Goal: Information Seeking & Learning: Learn about a topic

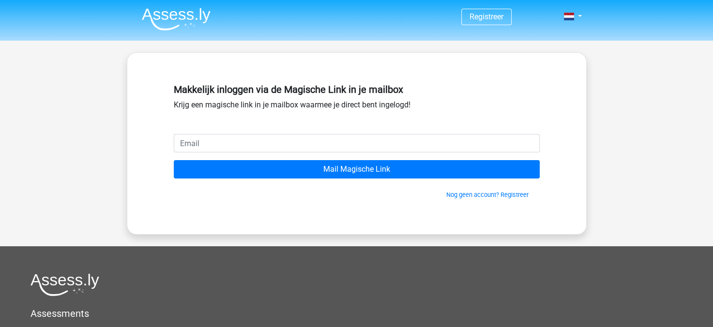
click at [209, 15] on img at bounding box center [176, 19] width 69 height 23
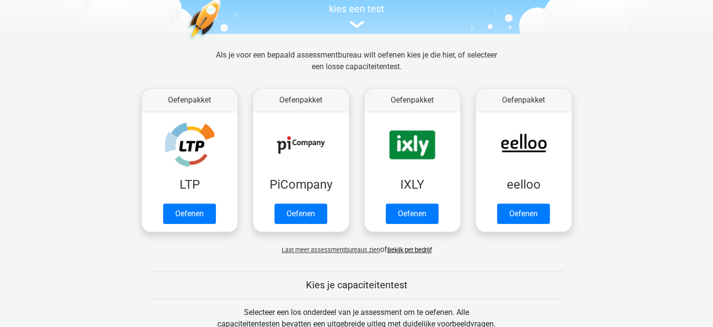
scroll to position [127, 0]
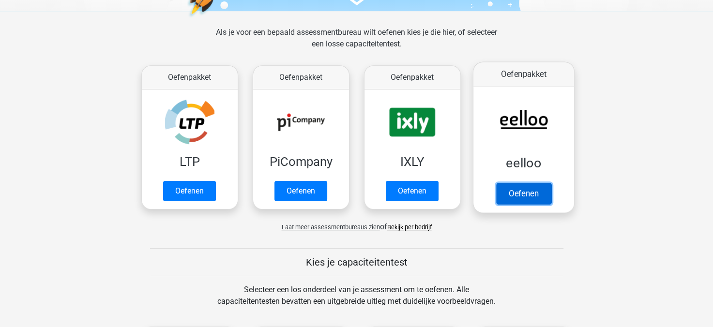
click at [526, 183] on link "Oefenen" at bounding box center [523, 193] width 55 height 21
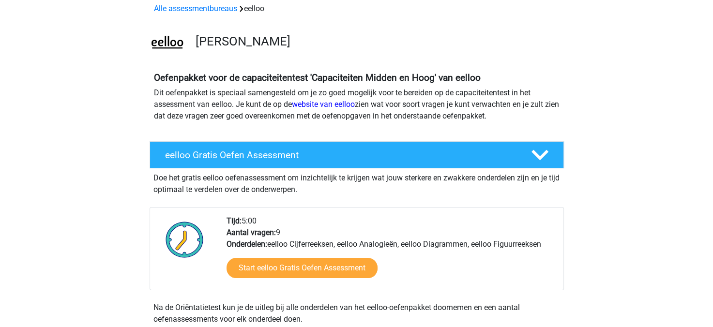
scroll to position [46, 0]
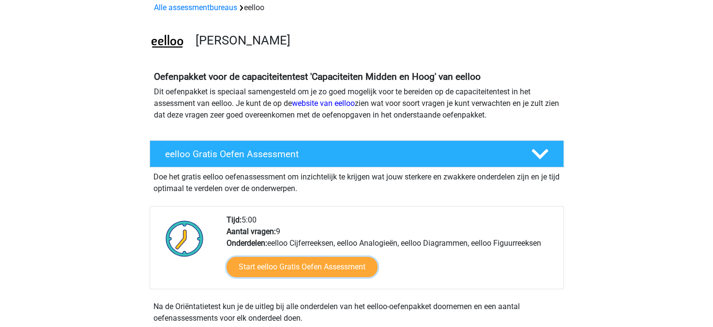
click at [286, 275] on link "Start eelloo Gratis Oefen Assessment" at bounding box center [302, 267] width 151 height 20
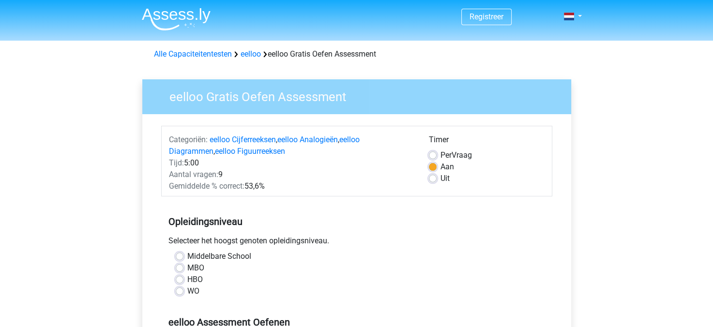
scroll to position [23, 0]
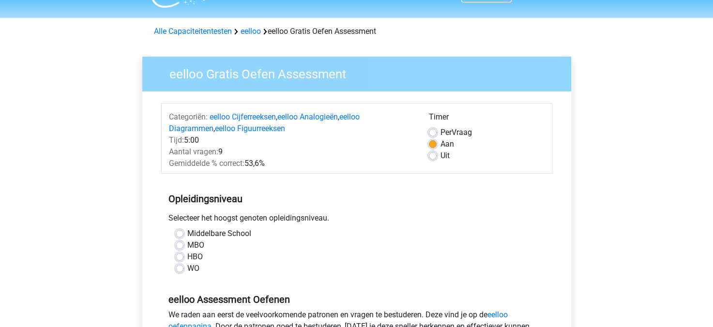
click at [187, 242] on label "MBO" at bounding box center [195, 246] width 17 height 12
click at [182, 242] on input "MBO" at bounding box center [180, 245] width 8 height 10
radio input "true"
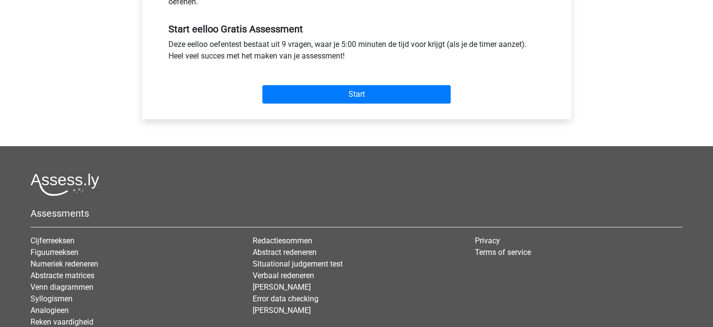
scroll to position [364, 0]
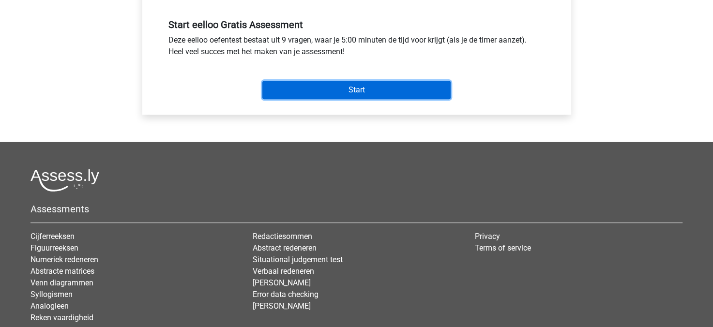
click at [384, 87] on input "Start" at bounding box center [356, 90] width 188 height 18
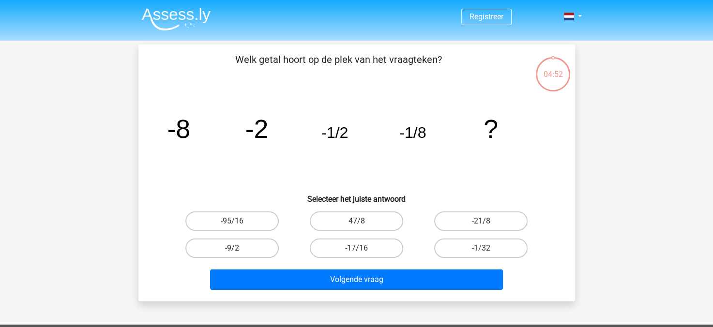
click at [264, 244] on label "-9/2" at bounding box center [231, 248] width 93 height 19
click at [238, 248] on input "-9/2" at bounding box center [235, 251] width 6 height 6
radio input "true"
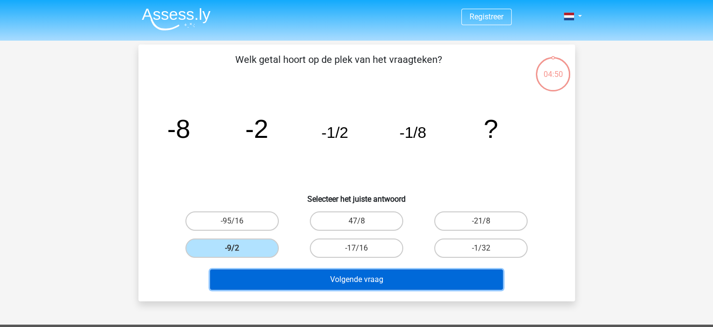
click at [297, 277] on button "Volgende vraag" at bounding box center [356, 280] width 293 height 20
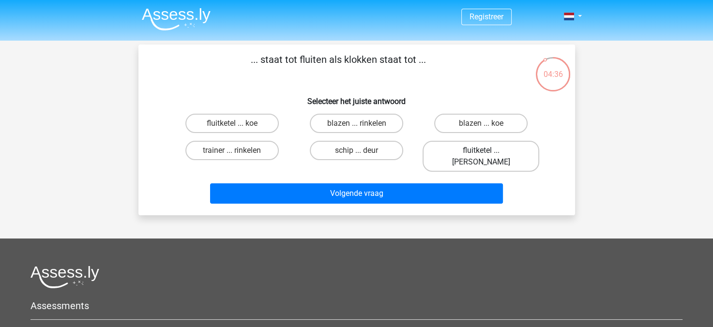
click at [445, 152] on label "fluitketel ... luiden" at bounding box center [481, 156] width 117 height 31
click at [481, 152] on input "fluitketel ... luiden" at bounding box center [484, 154] width 6 height 6
radio input "true"
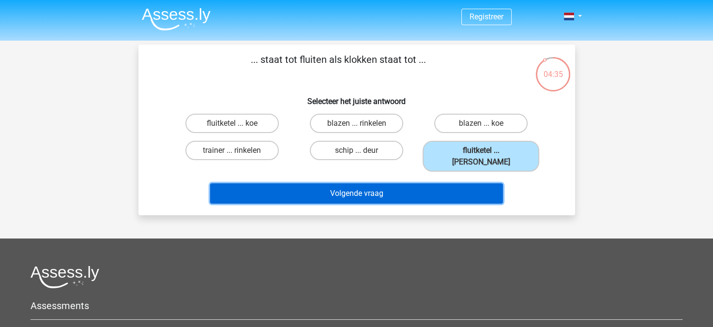
click at [430, 183] on button "Volgende vraag" at bounding box center [356, 193] width 293 height 20
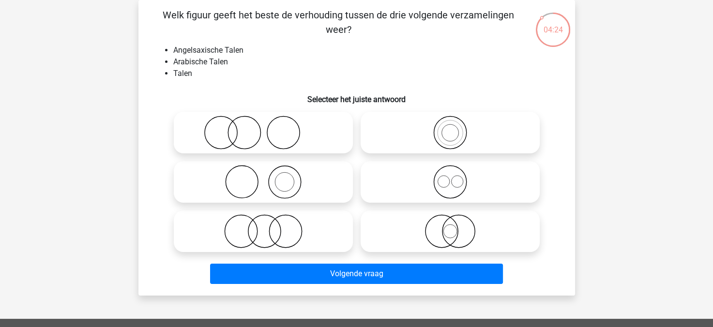
scroll to position [45, 0]
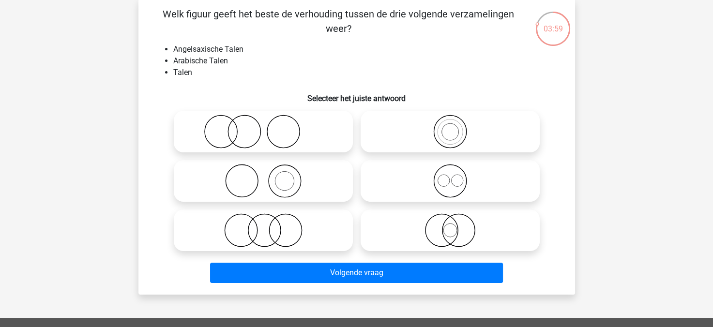
click at [403, 179] on icon at bounding box center [449, 181] width 171 height 34
click at [450, 176] on input "radio" at bounding box center [453, 173] width 6 height 6
radio input "true"
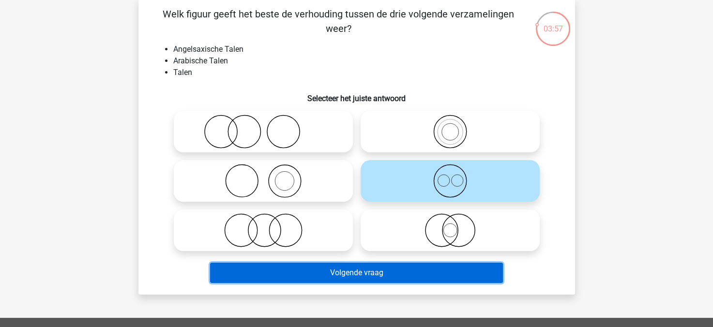
click at [383, 276] on button "Volgende vraag" at bounding box center [356, 273] width 293 height 20
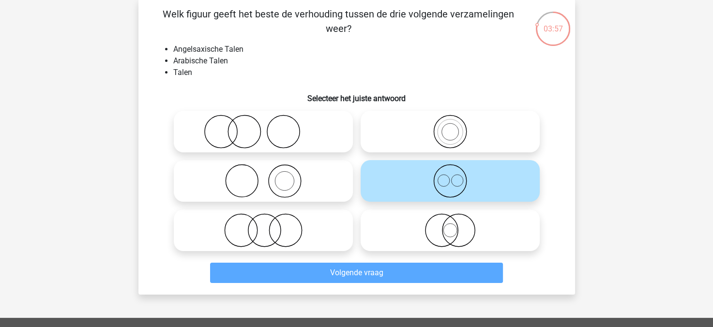
scroll to position [45, 0]
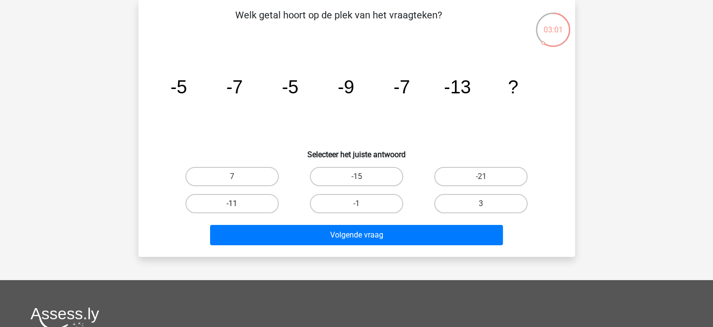
click at [269, 201] on label "-11" at bounding box center [231, 203] width 93 height 19
click at [238, 204] on input "-11" at bounding box center [235, 207] width 6 height 6
radio input "true"
click at [262, 183] on label "7" at bounding box center [231, 176] width 93 height 19
click at [238, 183] on input "7" at bounding box center [235, 180] width 6 height 6
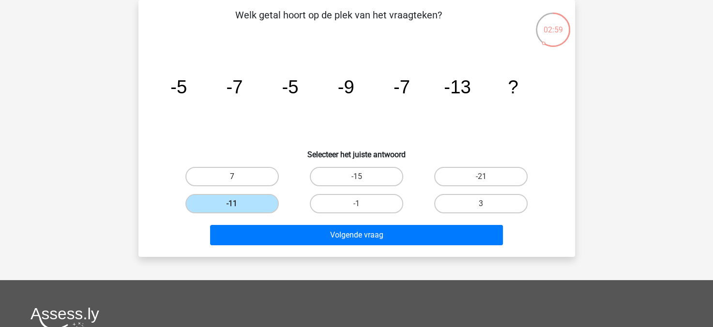
radio input "true"
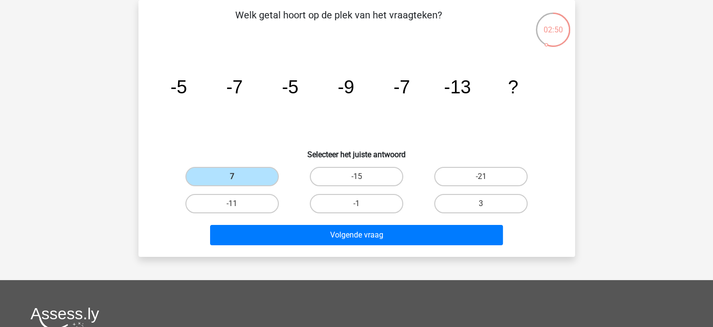
click at [234, 204] on input "-11" at bounding box center [235, 207] width 6 height 6
radio input "true"
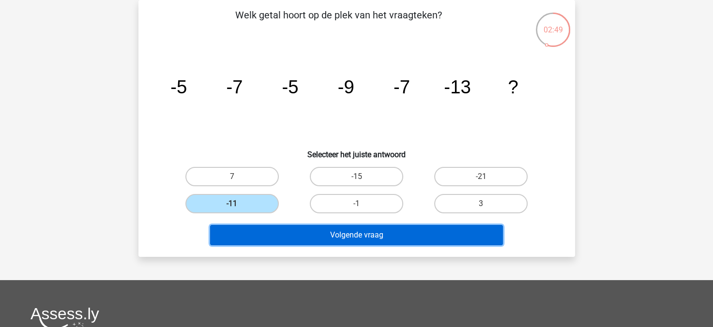
click at [317, 231] on button "Volgende vraag" at bounding box center [356, 235] width 293 height 20
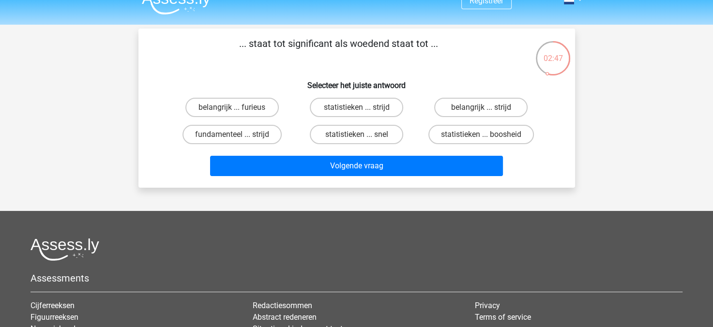
scroll to position [0, 0]
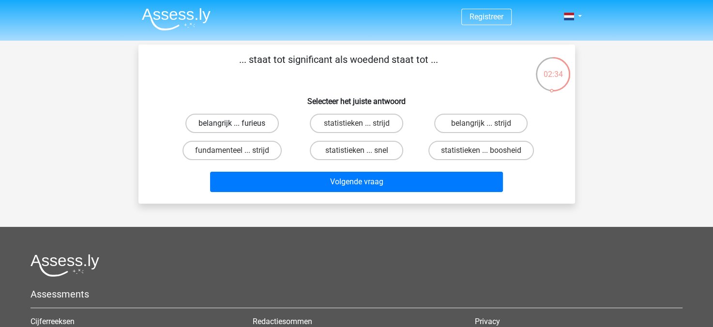
click at [265, 127] on label "belangrijk ... furieus" at bounding box center [231, 123] width 93 height 19
click at [238, 127] on input "belangrijk ... furieus" at bounding box center [235, 126] width 6 height 6
radio input "true"
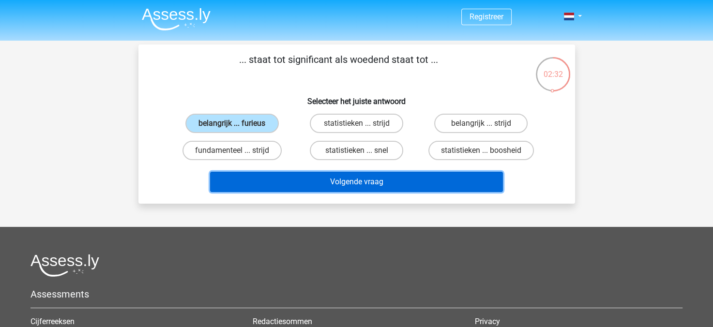
click at [301, 177] on button "Volgende vraag" at bounding box center [356, 182] width 293 height 20
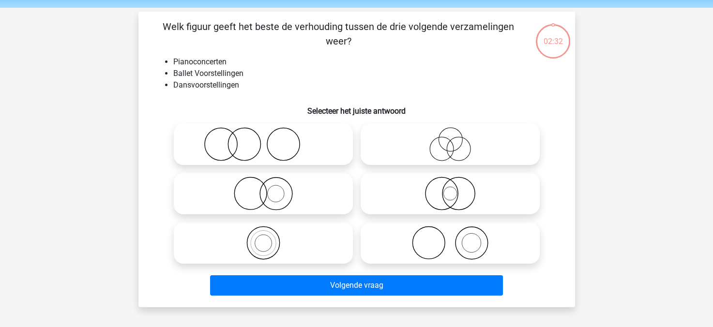
scroll to position [45, 0]
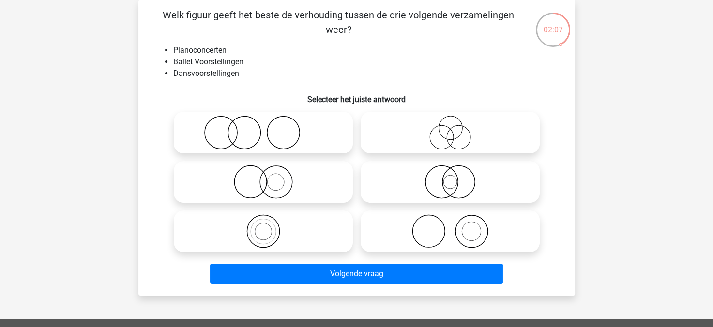
click at [377, 144] on icon at bounding box center [449, 133] width 171 height 34
click at [450, 128] on input "radio" at bounding box center [453, 124] width 6 height 6
radio input "true"
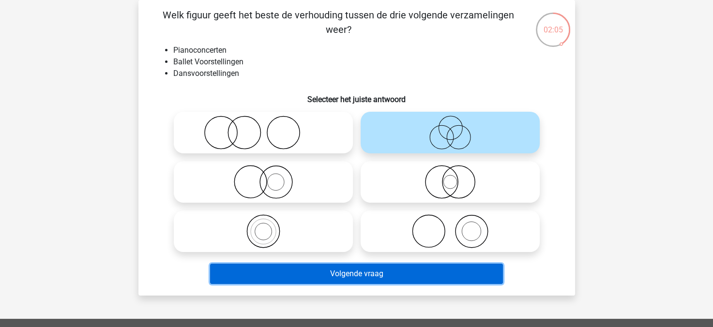
click at [365, 279] on button "Volgende vraag" at bounding box center [356, 274] width 293 height 20
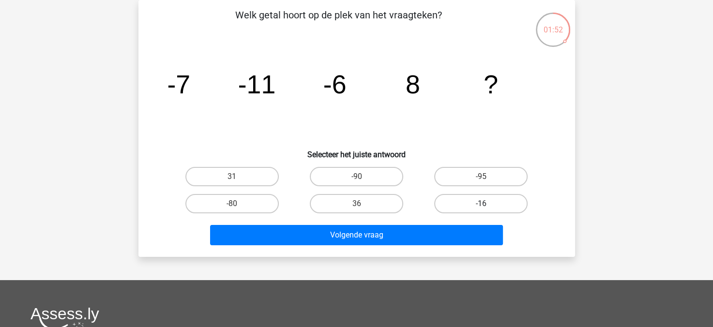
click at [468, 198] on label "-16" at bounding box center [480, 203] width 93 height 19
click at [481, 204] on input "-16" at bounding box center [484, 207] width 6 height 6
radio input "true"
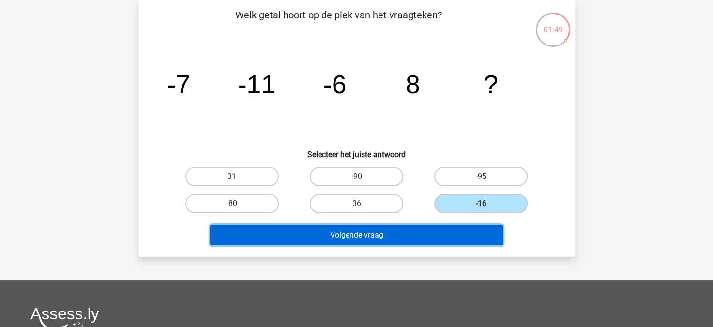
click at [398, 234] on button "Volgende vraag" at bounding box center [356, 235] width 293 height 20
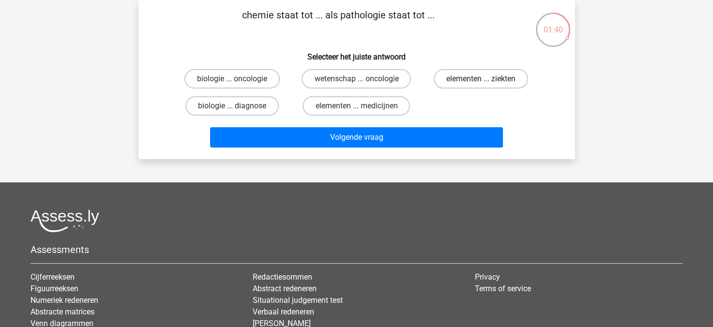
click at [450, 78] on label "elementen ... ziekten" at bounding box center [481, 78] width 94 height 19
click at [481, 79] on input "elementen ... ziekten" at bounding box center [484, 82] width 6 height 6
radio input "true"
click at [404, 123] on div "Volgende vraag" at bounding box center [357, 136] width 406 height 32
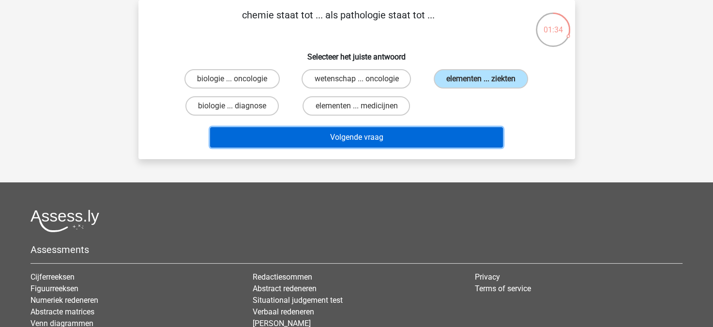
click at [402, 141] on button "Volgende vraag" at bounding box center [356, 137] width 293 height 20
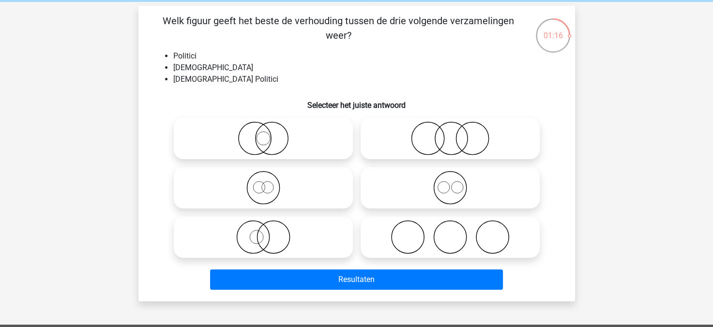
scroll to position [39, 0]
click at [348, 244] on icon at bounding box center [263, 237] width 171 height 34
click at [270, 232] on input "radio" at bounding box center [266, 229] width 6 height 6
radio input "true"
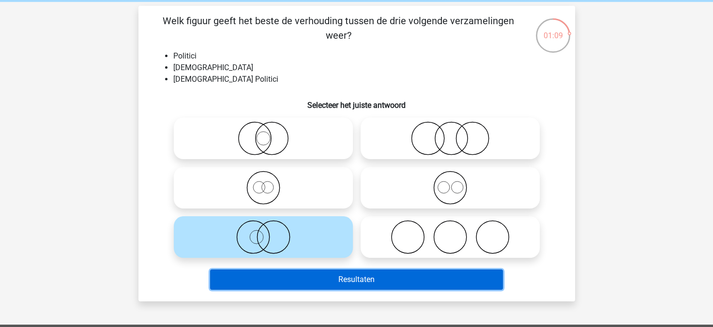
click at [355, 284] on button "Resultaten" at bounding box center [356, 280] width 293 height 20
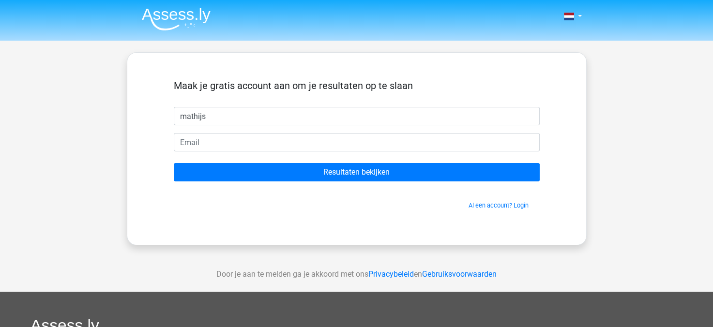
type input "mathijs"
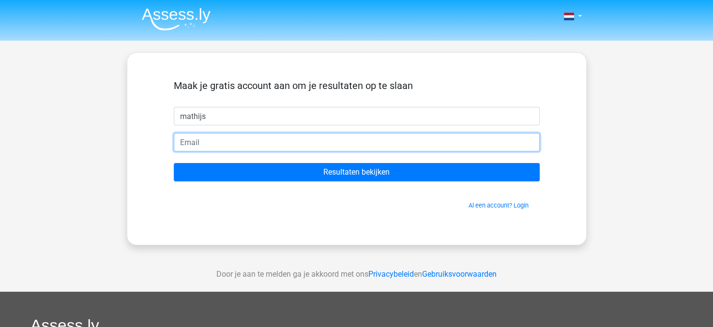
click at [421, 139] on input "email" at bounding box center [357, 142] width 366 height 18
type input "mathijs.f.de.groot@gmail.com"
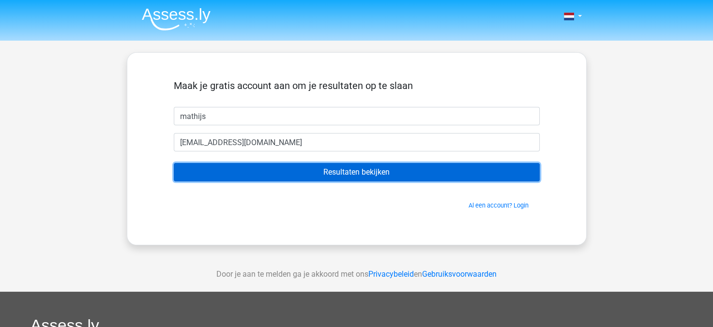
click at [312, 175] on input "Resultaten bekijken" at bounding box center [357, 172] width 366 height 18
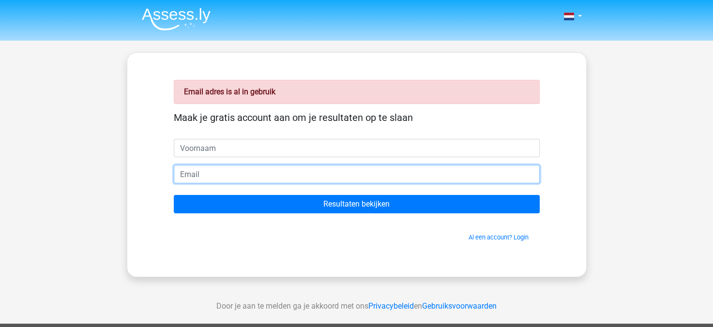
click at [316, 178] on input "email" at bounding box center [357, 174] width 366 height 18
type input "mathij.f.de.groot@gmail.com"
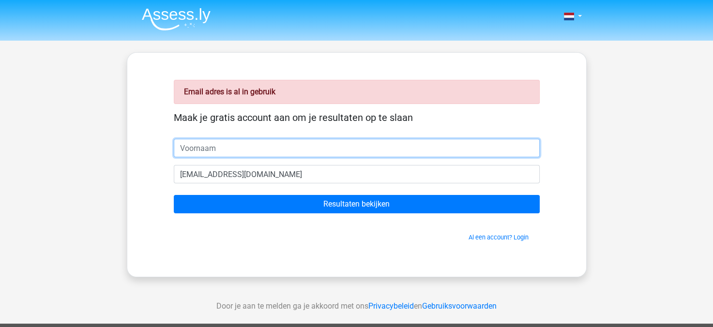
click at [322, 145] on input "text" at bounding box center [357, 148] width 366 height 18
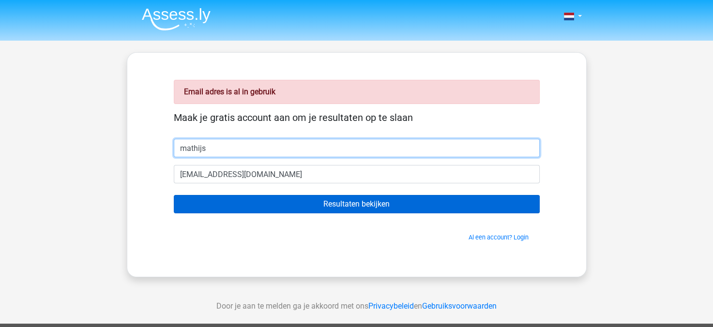
type input "mathijs"
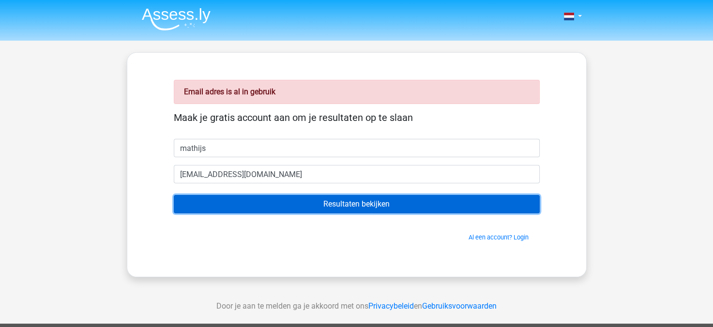
click at [329, 196] on input "Resultaten bekijken" at bounding box center [357, 204] width 366 height 18
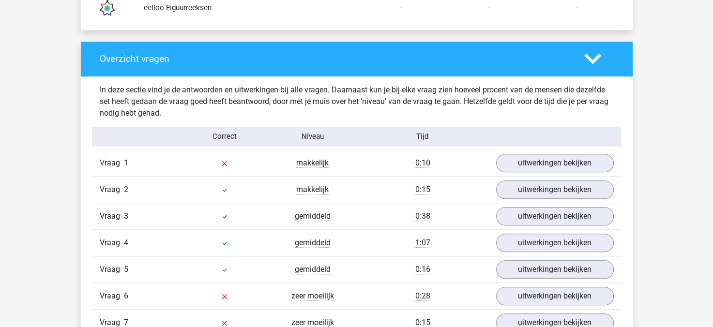
scroll to position [954, 0]
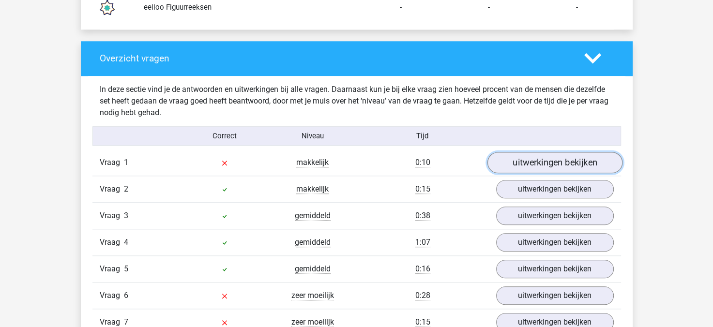
click at [566, 157] on link "uitwerkingen bekijken" at bounding box center [554, 162] width 135 height 21
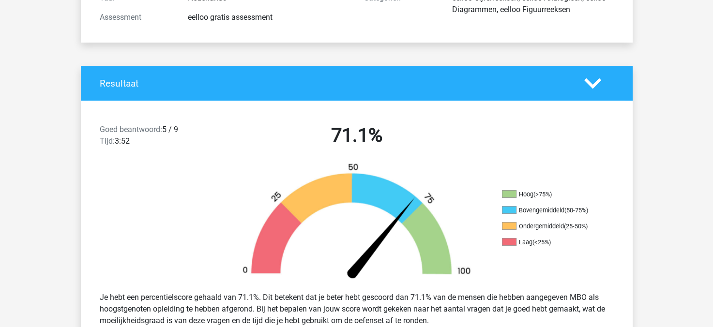
scroll to position [0, 0]
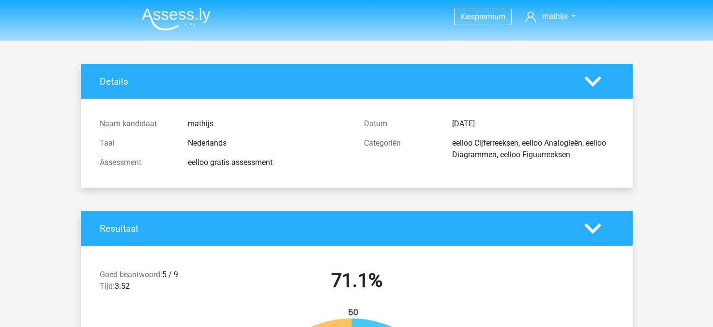
click at [182, 7] on li at bounding box center [172, 17] width 76 height 27
click at [185, 23] on img at bounding box center [176, 19] width 69 height 23
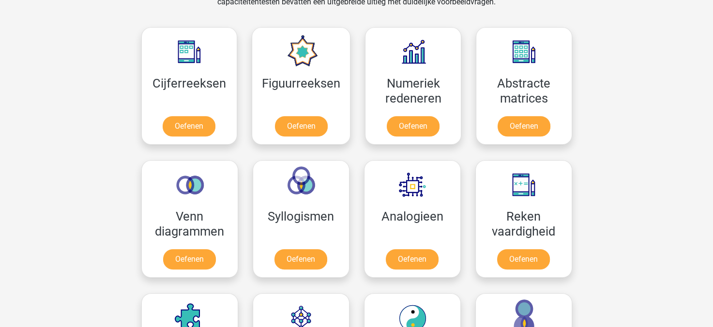
scroll to position [426, 0]
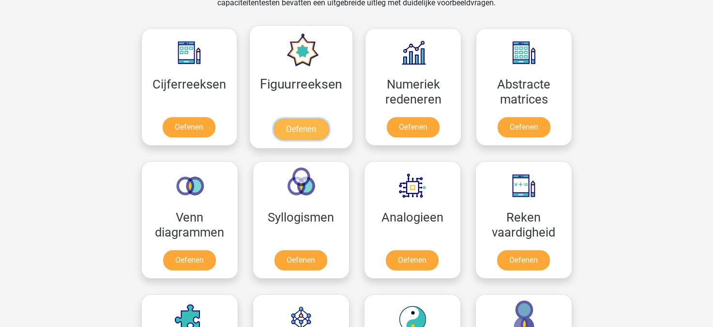
click at [303, 129] on link "Oefenen" at bounding box center [300, 129] width 55 height 21
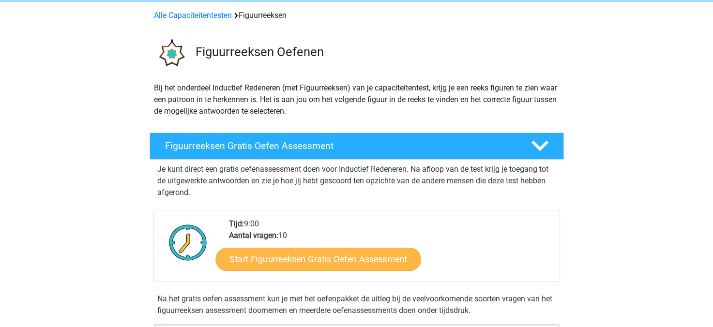
scroll to position [39, 0]
click at [316, 254] on link "Start Figuurreeksen Gratis Oefen Assessment" at bounding box center [317, 258] width 205 height 23
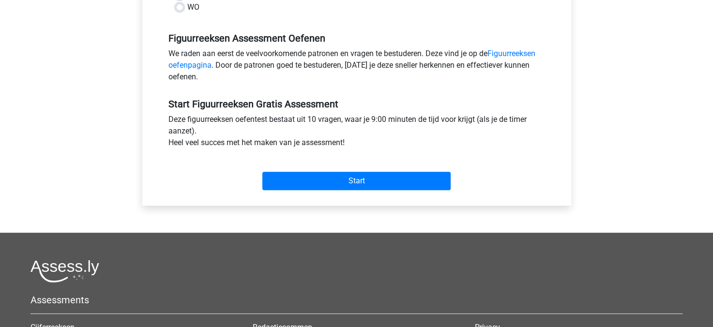
scroll to position [282, 0]
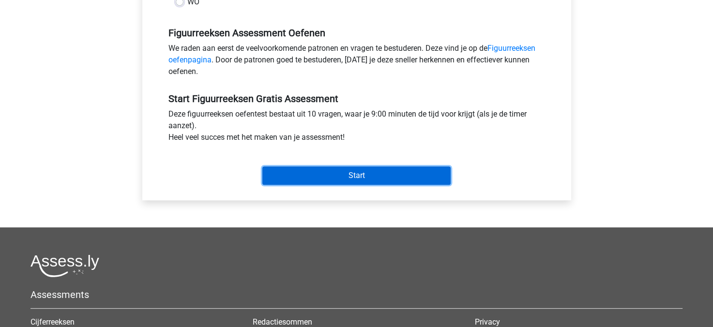
click at [338, 169] on input "Start" at bounding box center [356, 176] width 188 height 18
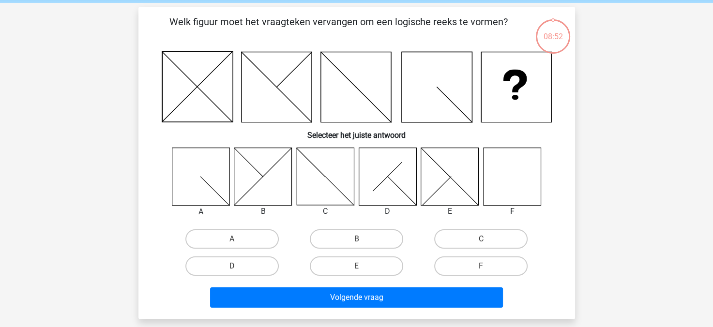
scroll to position [38, 0]
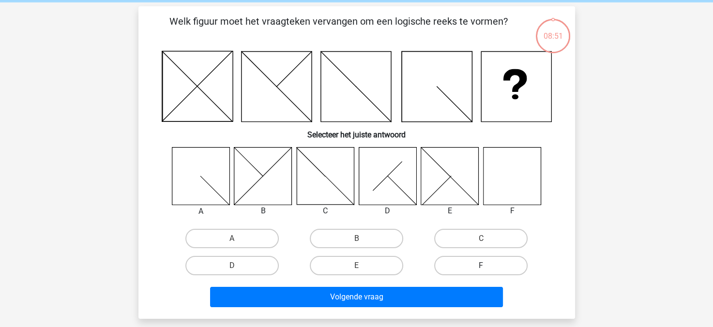
click at [469, 266] on label "F" at bounding box center [480, 265] width 93 height 19
click at [481, 266] on input "F" at bounding box center [484, 269] width 6 height 6
radio input "true"
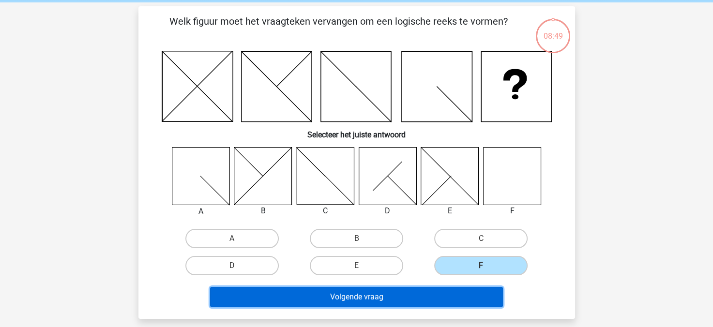
click at [446, 298] on button "Volgende vraag" at bounding box center [356, 297] width 293 height 20
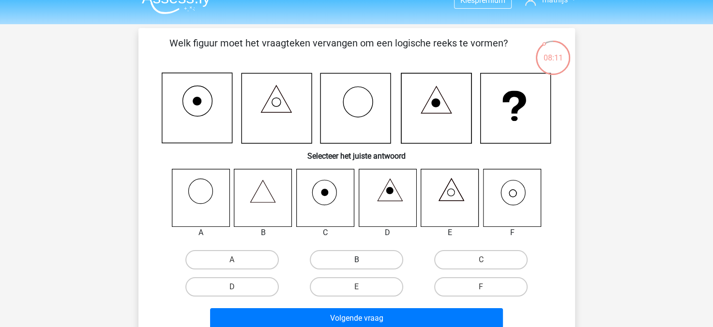
scroll to position [19, 0]
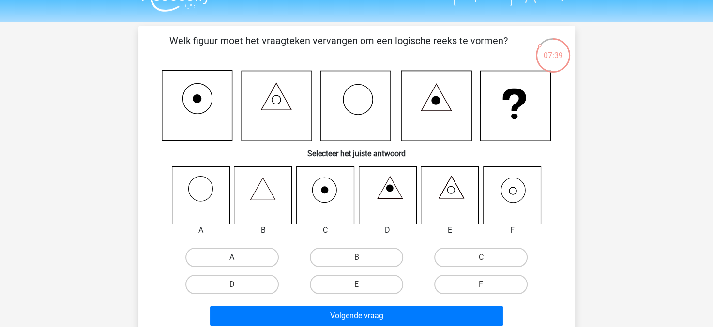
click at [255, 259] on label "A" at bounding box center [231, 257] width 93 height 19
click at [238, 259] on input "A" at bounding box center [235, 261] width 6 height 6
radio input "true"
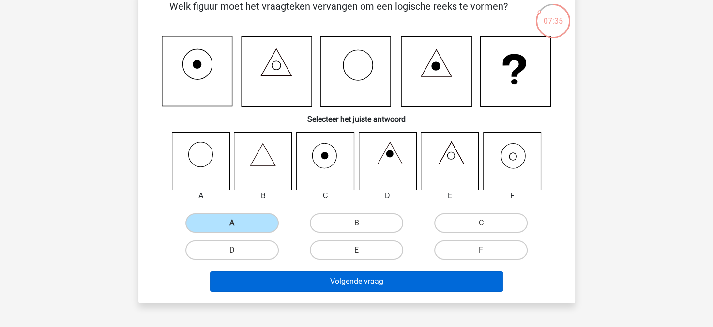
scroll to position [54, 0]
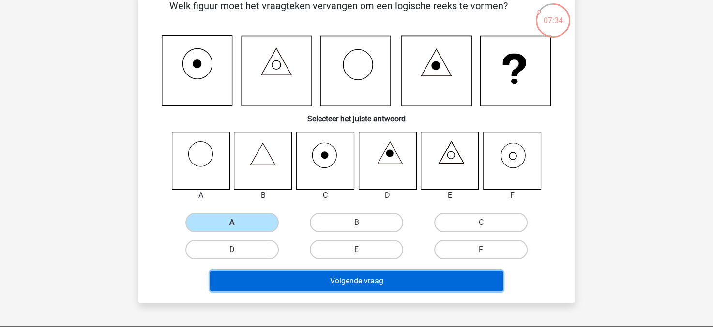
click at [304, 285] on button "Volgende vraag" at bounding box center [356, 281] width 293 height 20
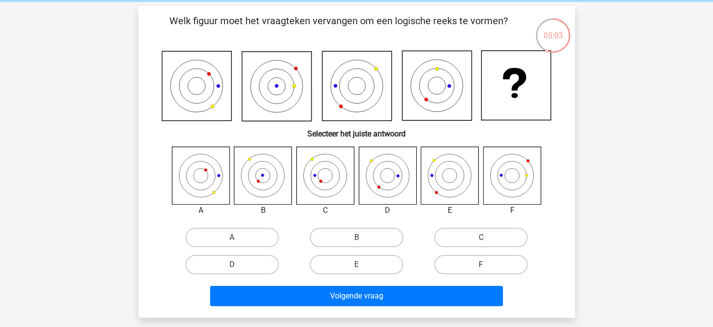
scroll to position [37, 0]
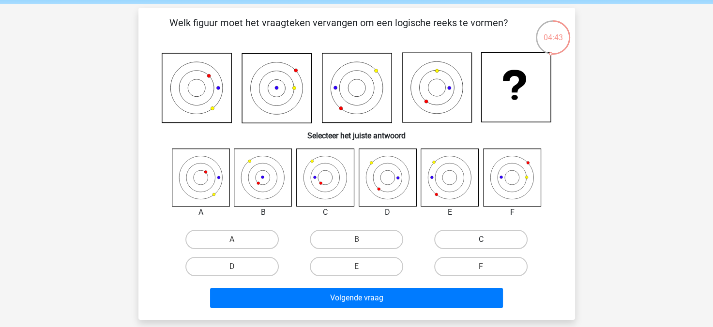
click at [446, 239] on label "C" at bounding box center [480, 239] width 93 height 19
click at [481, 240] on input "C" at bounding box center [484, 243] width 6 height 6
radio input "true"
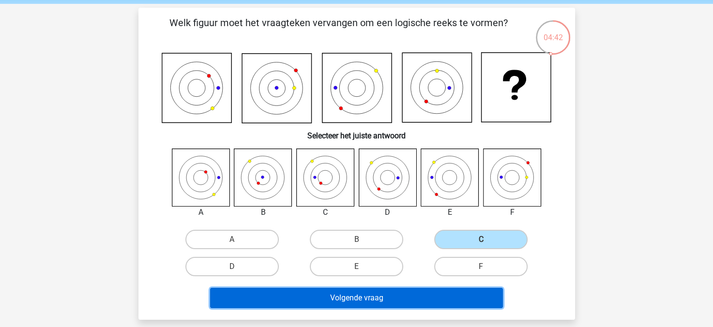
click at [425, 300] on button "Volgende vraag" at bounding box center [356, 298] width 293 height 20
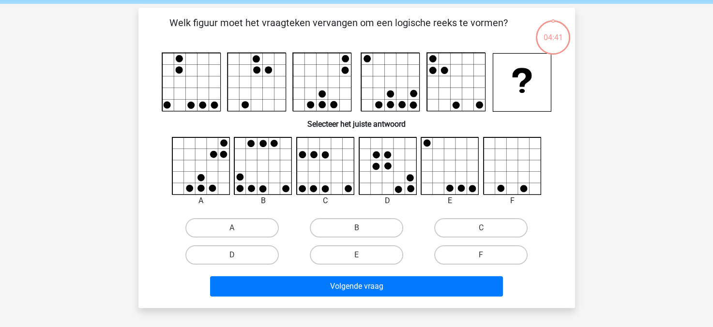
scroll to position [45, 0]
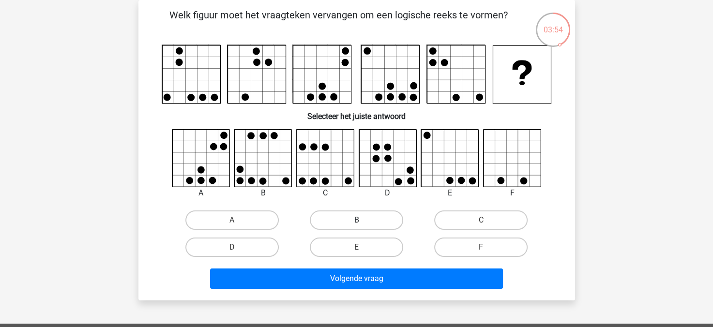
click at [342, 222] on label "B" at bounding box center [356, 220] width 93 height 19
click at [356, 222] on input "B" at bounding box center [359, 223] width 6 height 6
radio input "true"
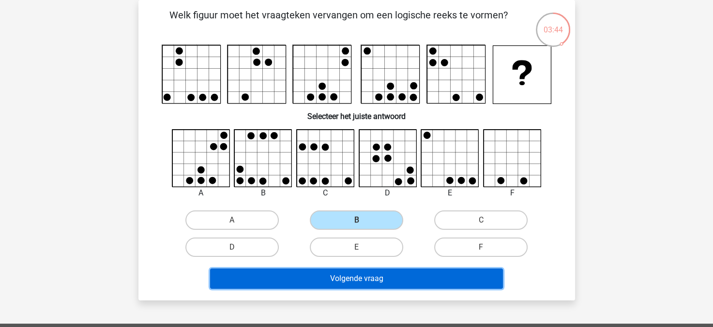
click at [325, 284] on button "Volgende vraag" at bounding box center [356, 279] width 293 height 20
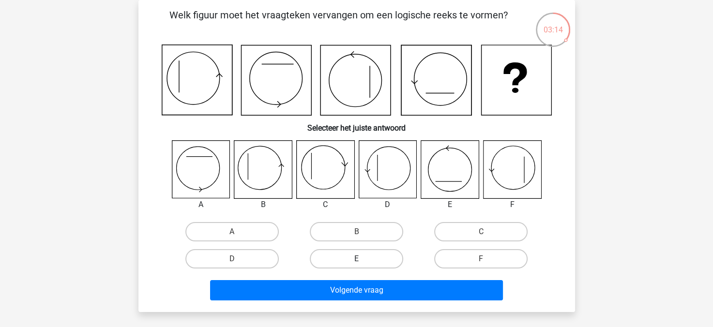
click at [339, 259] on label "E" at bounding box center [356, 258] width 93 height 19
click at [356, 259] on input "E" at bounding box center [359, 262] width 6 height 6
radio input "true"
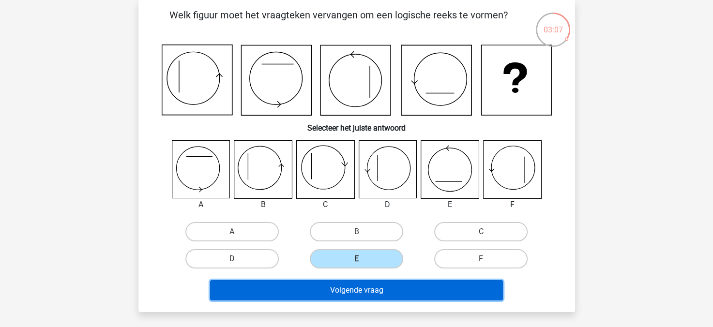
click at [402, 291] on button "Volgende vraag" at bounding box center [356, 290] width 293 height 20
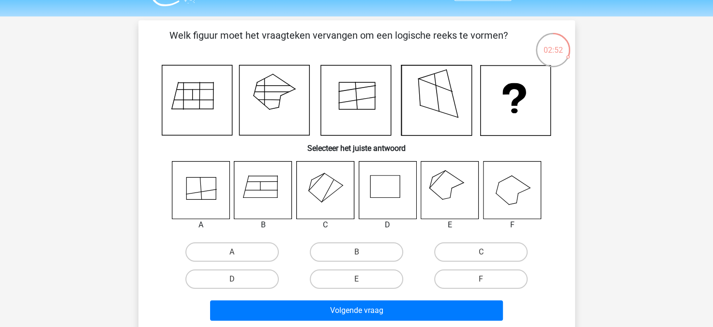
scroll to position [23, 0]
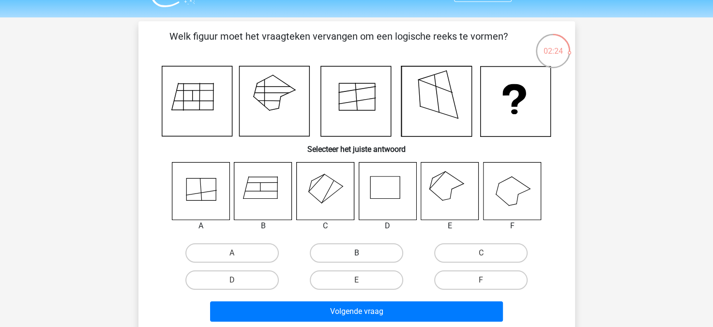
click at [385, 251] on label "B" at bounding box center [356, 252] width 93 height 19
click at [363, 253] on input "B" at bounding box center [359, 256] width 6 height 6
radio input "true"
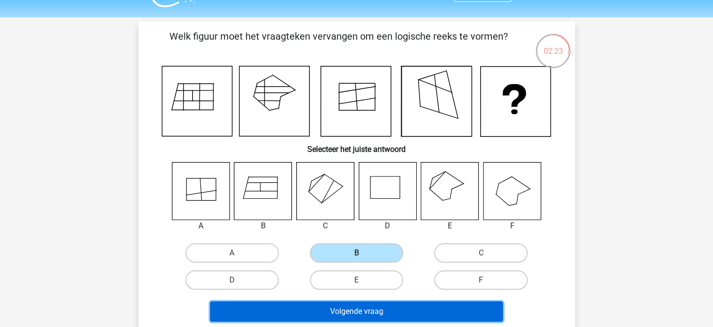
click at [416, 302] on button "Volgende vraag" at bounding box center [356, 312] width 293 height 20
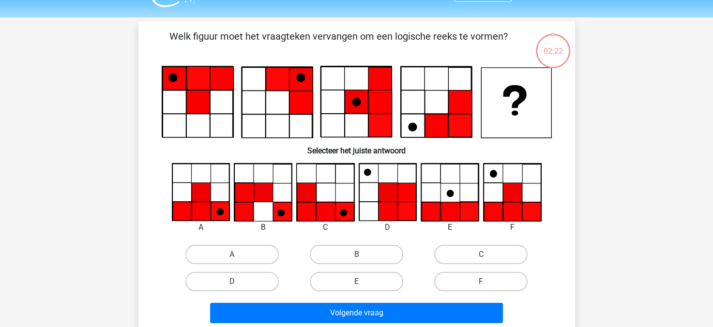
scroll to position [45, 0]
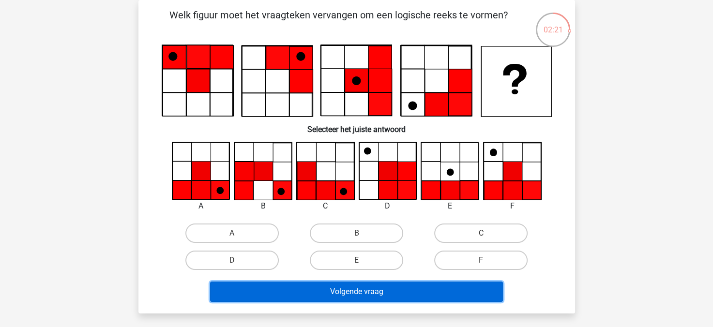
click at [386, 288] on button "Volgende vraag" at bounding box center [356, 292] width 293 height 20
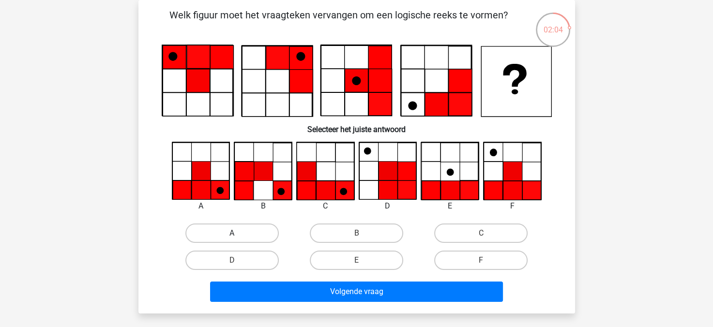
click at [249, 237] on label "A" at bounding box center [231, 233] width 93 height 19
click at [238, 237] on input "A" at bounding box center [235, 236] width 6 height 6
radio input "true"
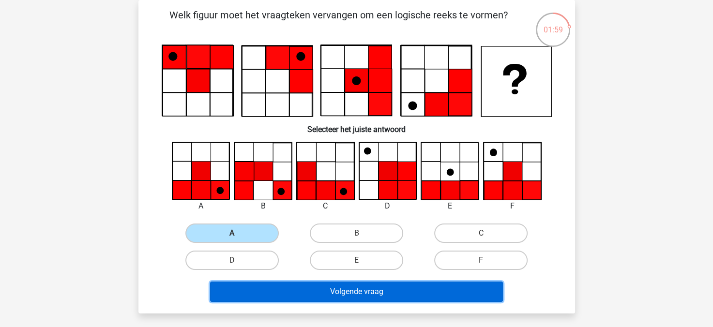
click at [333, 291] on button "Volgende vraag" at bounding box center [356, 292] width 293 height 20
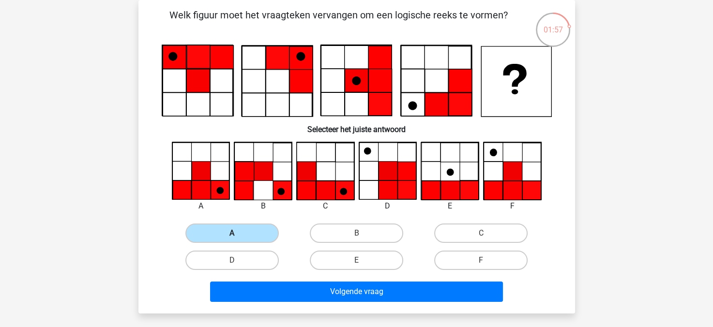
click at [230, 237] on label "A" at bounding box center [231, 233] width 93 height 19
click at [232, 237] on input "A" at bounding box center [235, 236] width 6 height 6
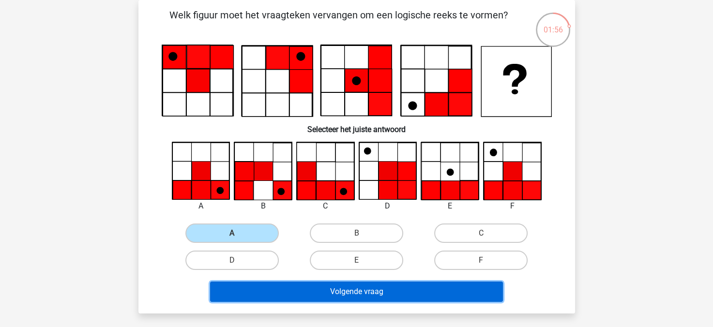
click at [303, 288] on button "Volgende vraag" at bounding box center [356, 292] width 293 height 20
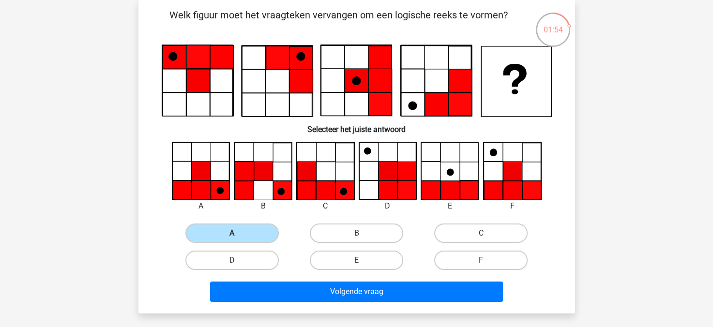
click at [337, 230] on label "B" at bounding box center [356, 233] width 93 height 19
click at [356, 233] on input "B" at bounding box center [359, 236] width 6 height 6
radio input "true"
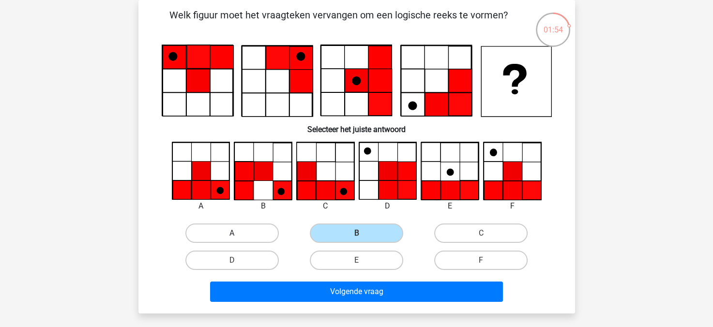
click at [265, 226] on label "A" at bounding box center [231, 233] width 93 height 19
click at [238, 233] on input "A" at bounding box center [235, 236] width 6 height 6
radio input "true"
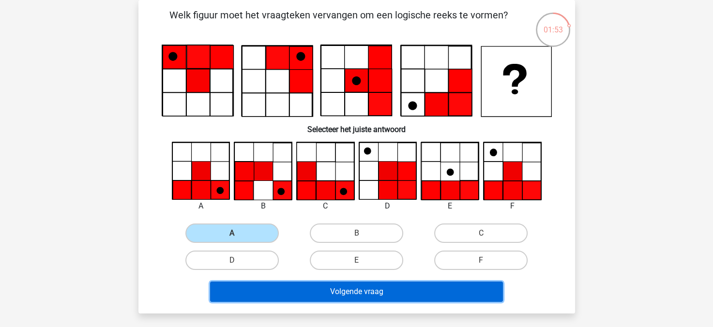
click at [305, 288] on button "Volgende vraag" at bounding box center [356, 292] width 293 height 20
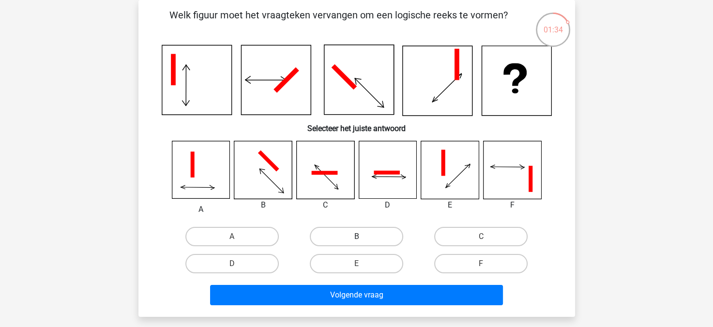
click at [344, 228] on label "B" at bounding box center [356, 236] width 93 height 19
click at [356, 237] on input "B" at bounding box center [359, 240] width 6 height 6
radio input "true"
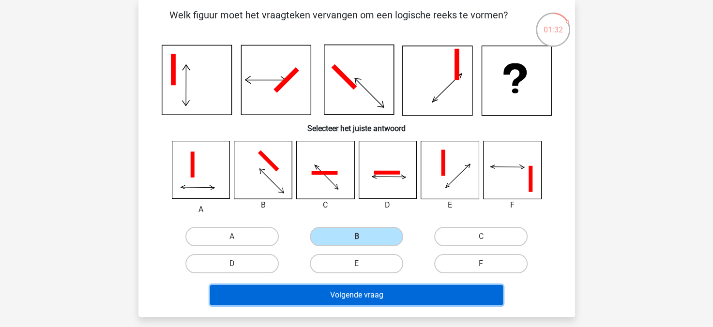
click at [360, 296] on button "Volgende vraag" at bounding box center [356, 295] width 293 height 20
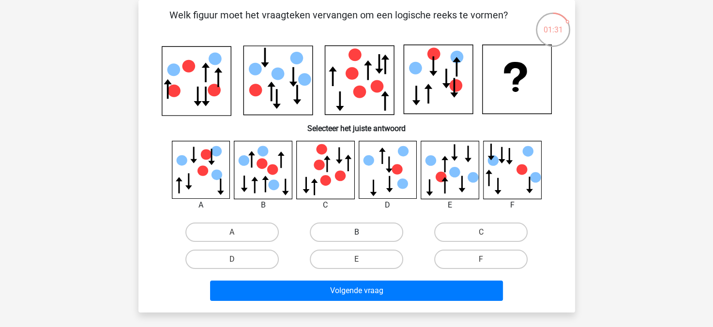
click at [369, 241] on label "B" at bounding box center [356, 232] width 93 height 19
click at [363, 239] on input "B" at bounding box center [359, 235] width 6 height 6
radio input "true"
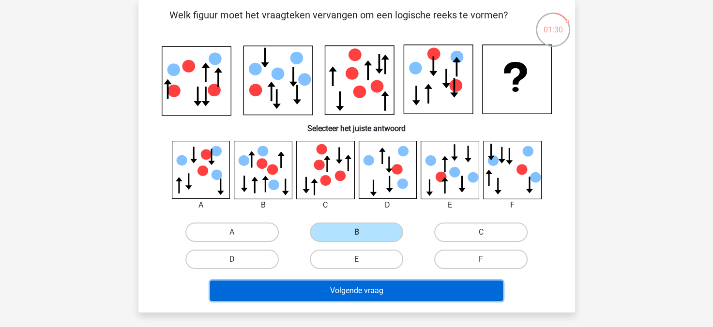
click at [378, 283] on button "Volgende vraag" at bounding box center [356, 291] width 293 height 20
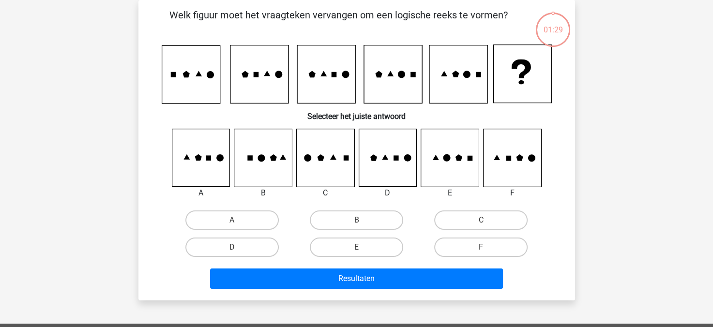
click at [371, 234] on div "E" at bounding box center [356, 247] width 124 height 27
click at [373, 246] on label "E" at bounding box center [356, 247] width 93 height 19
click at [363, 247] on input "E" at bounding box center [359, 250] width 6 height 6
radio input "true"
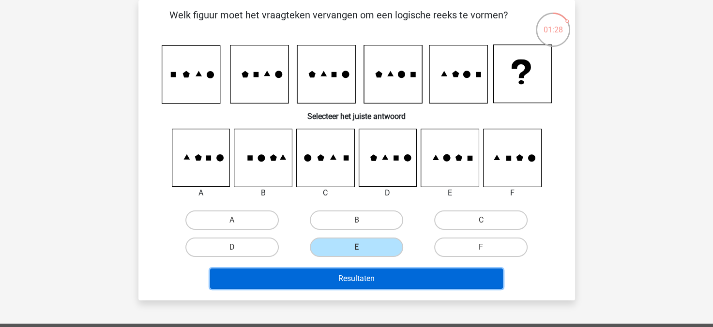
click at [373, 270] on button "Resultaten" at bounding box center [356, 279] width 293 height 20
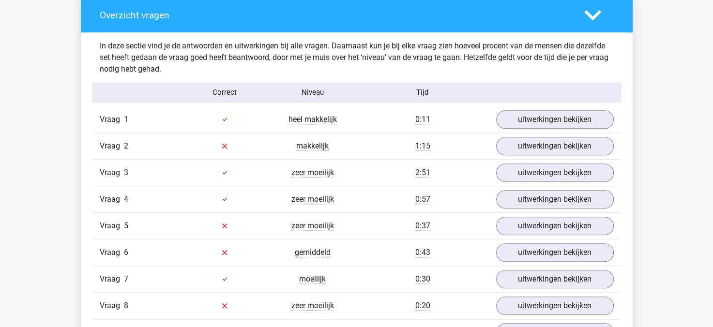
scroll to position [729, 0]
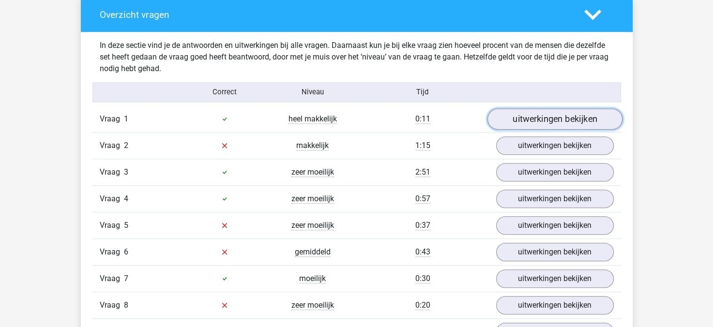
click at [525, 118] on link "uitwerkingen bekijken" at bounding box center [554, 118] width 135 height 21
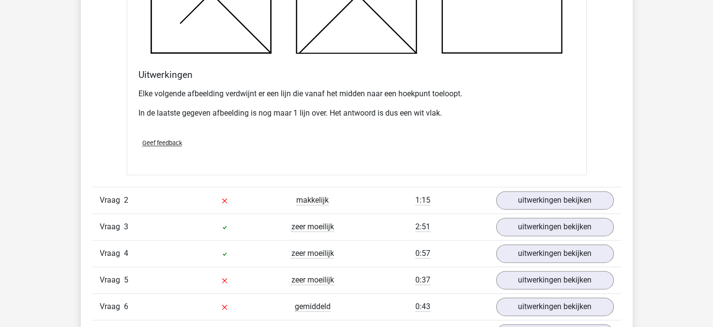
scroll to position [1243, 0]
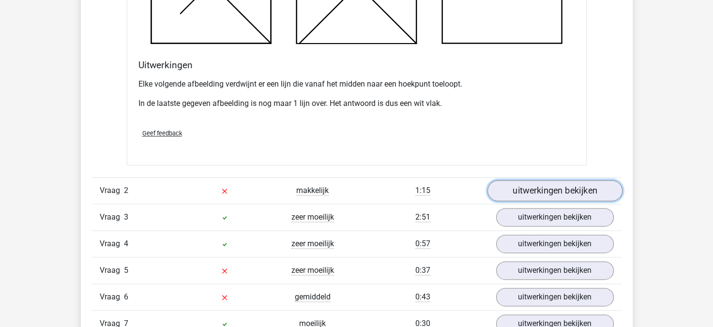
click at [542, 182] on link "uitwerkingen bekijken" at bounding box center [554, 190] width 135 height 21
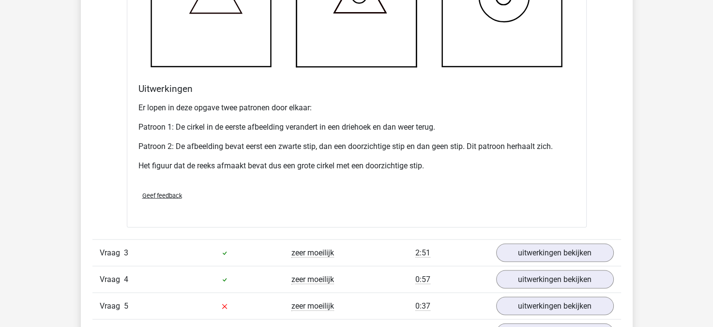
scroll to position [1820, 0]
